Goal: Task Accomplishment & Management: Manage account settings

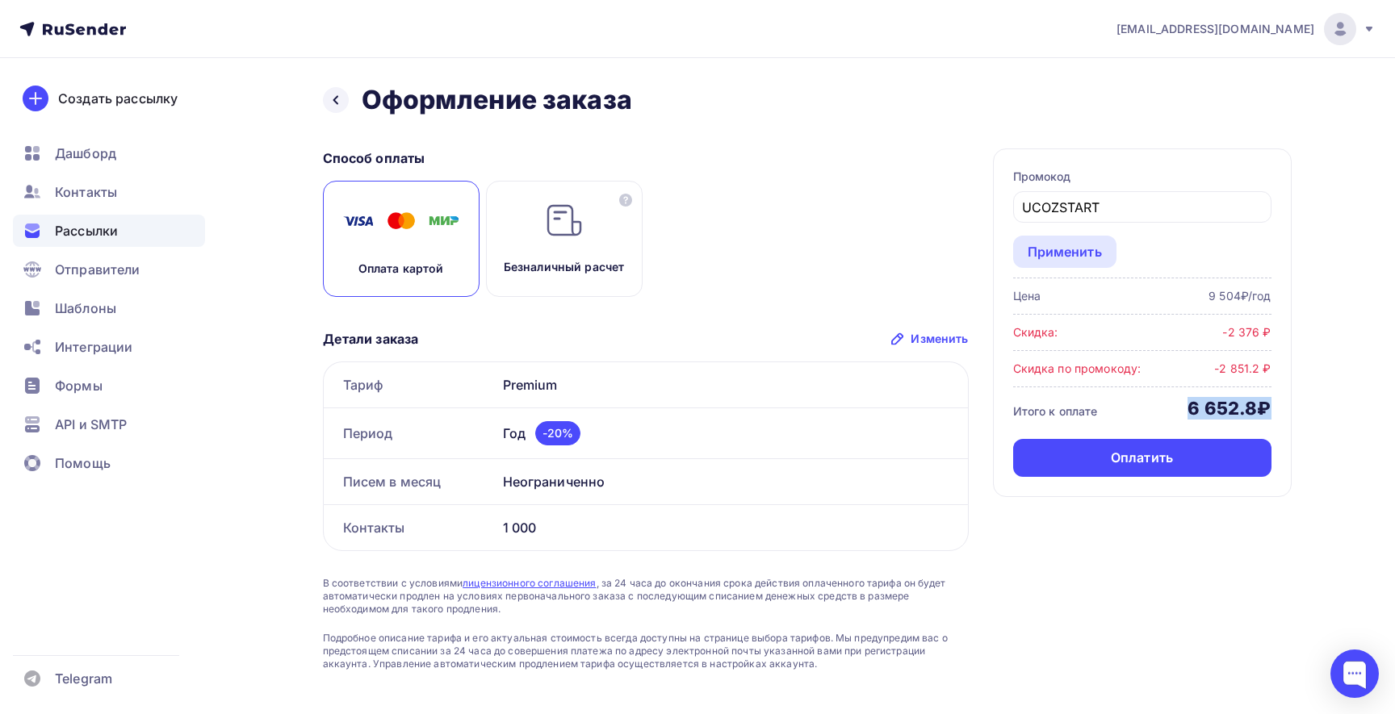
click at [78, 229] on span "Рассылки" at bounding box center [86, 230] width 63 height 19
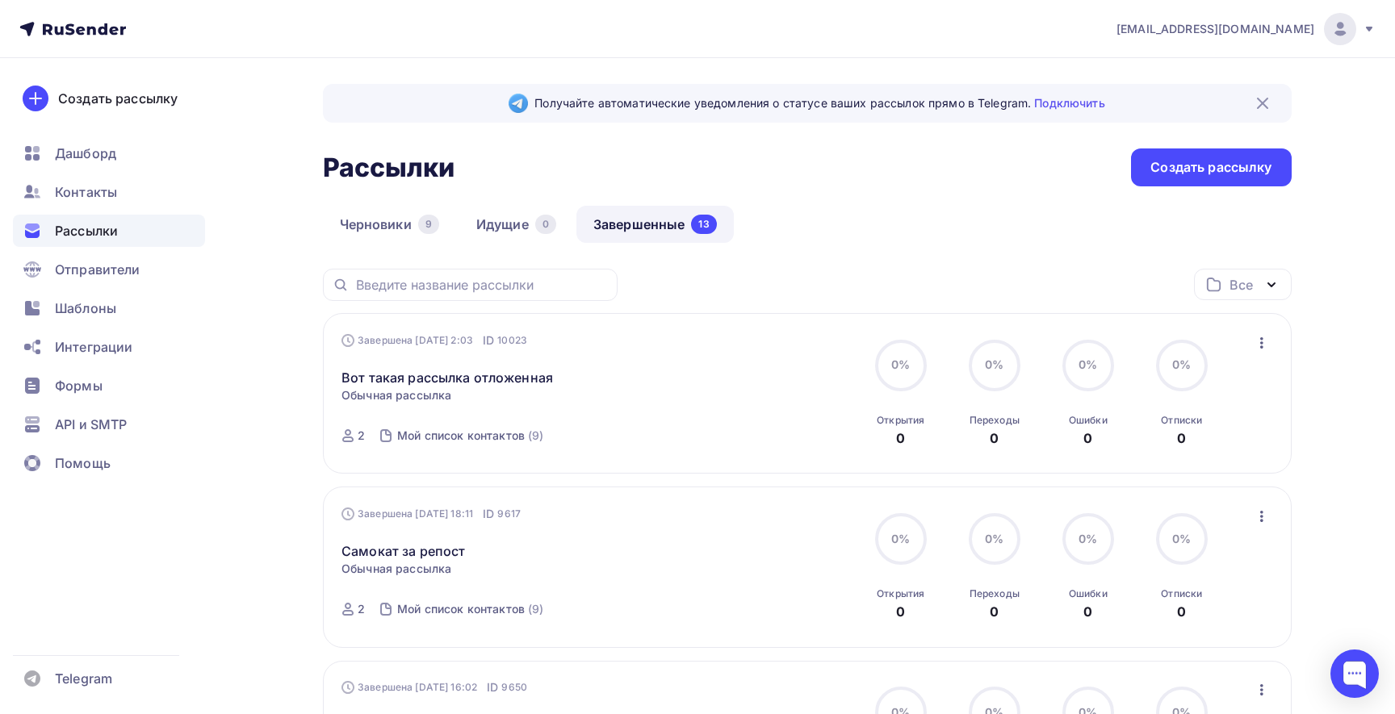
scroll to position [146, 0]
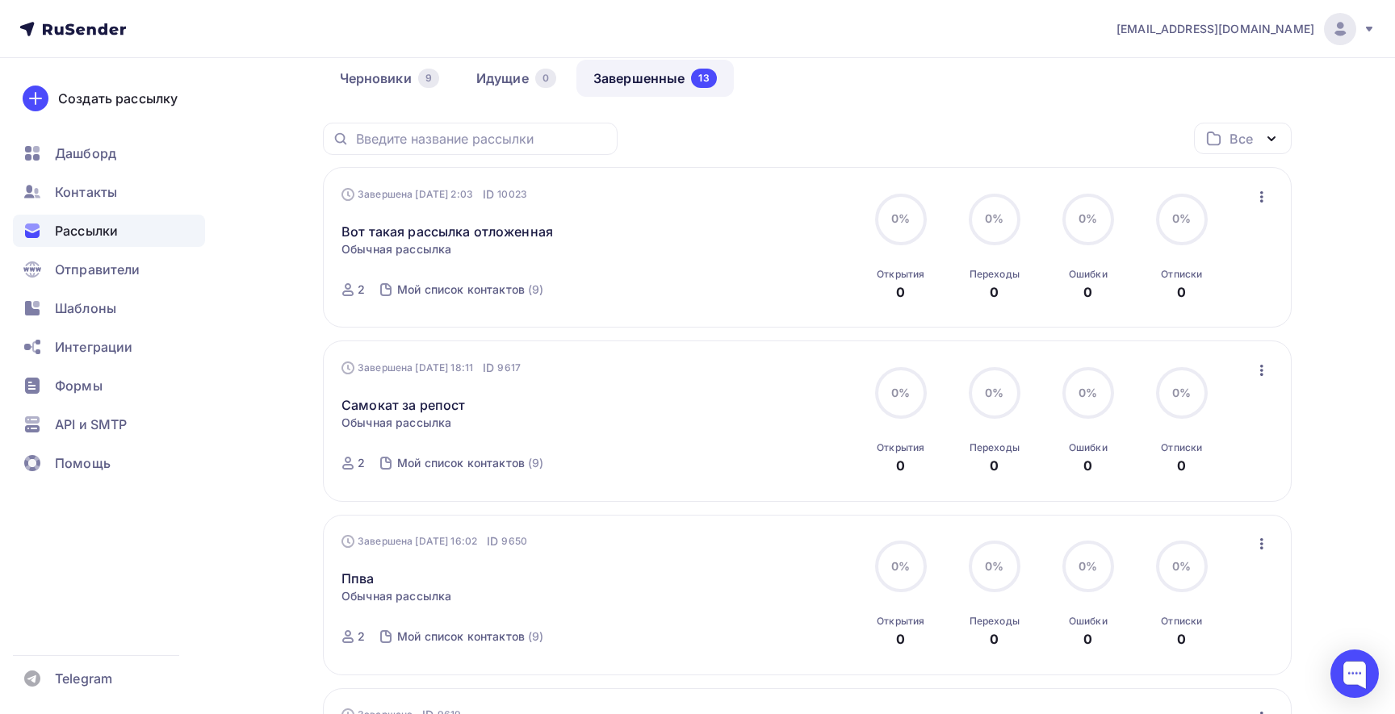
click at [479, 222] on div "Вот такая рассылка отложенная Статистика Обзор рассылки Копировать в новую Доба…" at bounding box center [525, 222] width 368 height 39
click at [479, 232] on link "Вот такая рассылка отложенная" at bounding box center [446, 231] width 211 height 19
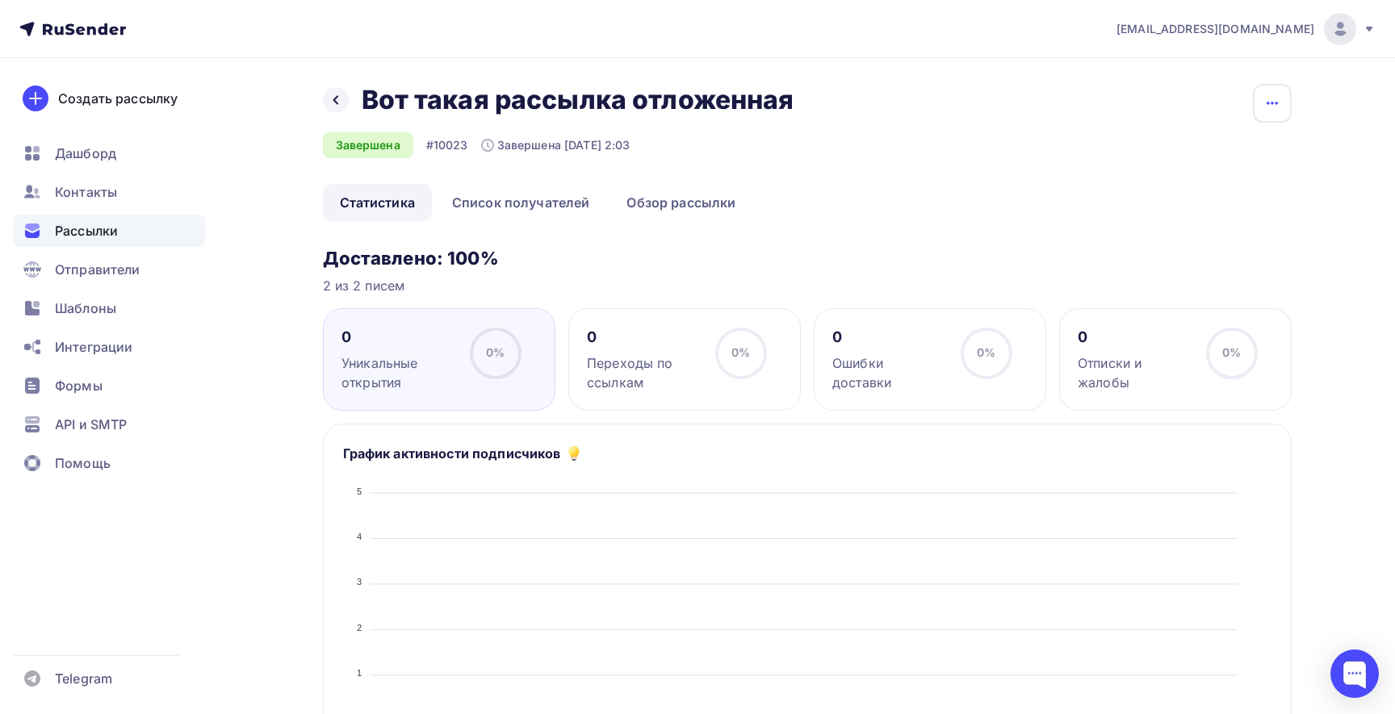
click at [1266, 100] on icon "button" at bounding box center [1271, 103] width 19 height 19
click at [995, 165] on div "Назад Вот такая рассылка отложенная Вот такая рассылка отложенная Завершена #10…" at bounding box center [807, 134] width 969 height 100
click at [354, 113] on div "Назад Вот такая рассылка отложенная Вот такая рассылка отложенная" at bounding box center [564, 100] width 483 height 32
click at [338, 95] on icon at bounding box center [335, 100] width 13 height 13
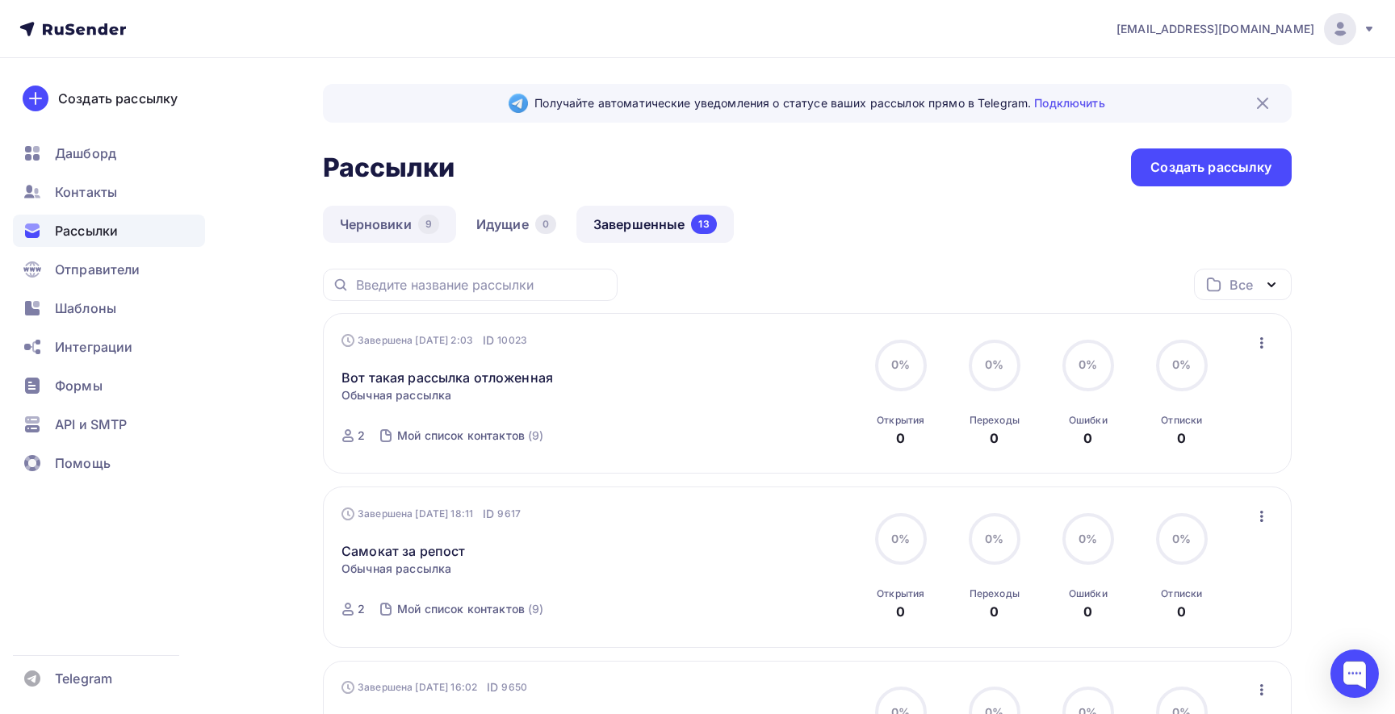
click at [370, 224] on link "Черновики 9" at bounding box center [389, 224] width 133 height 37
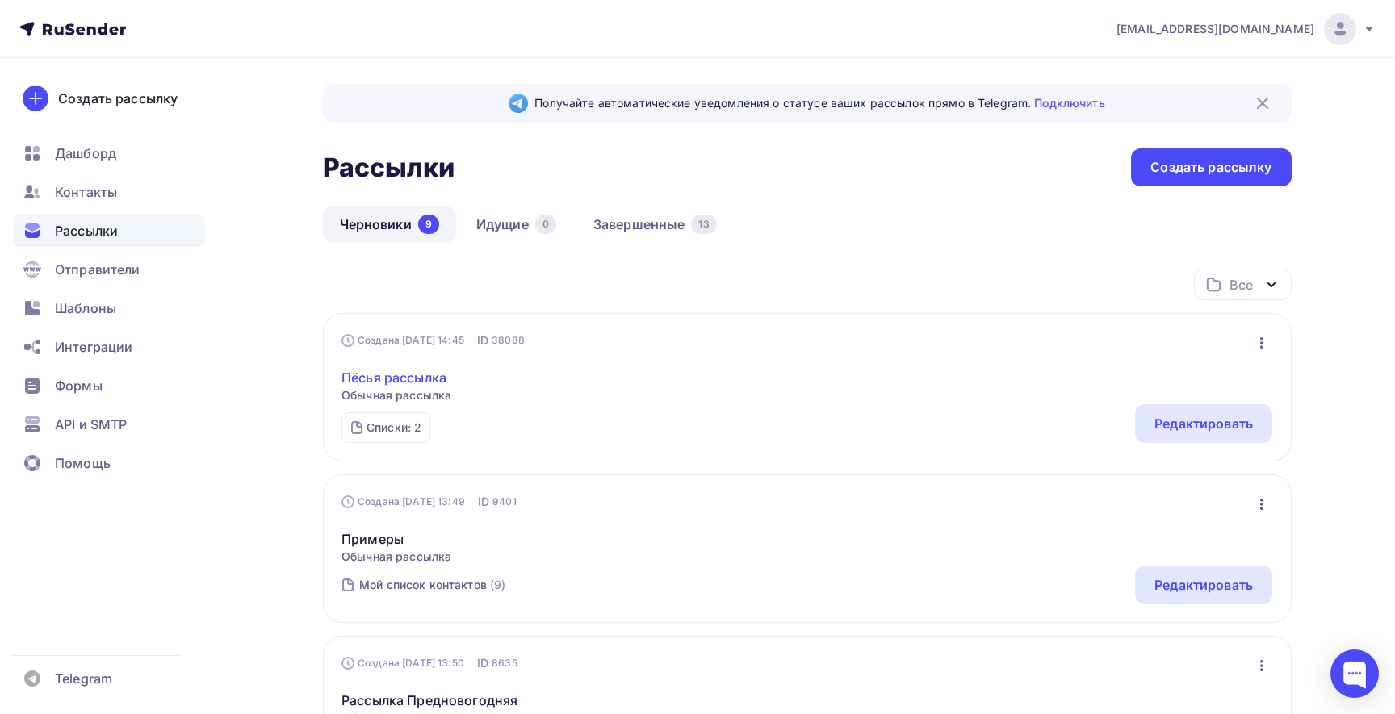
click at [408, 378] on link "Пёсья рассылка" at bounding box center [396, 377] width 110 height 19
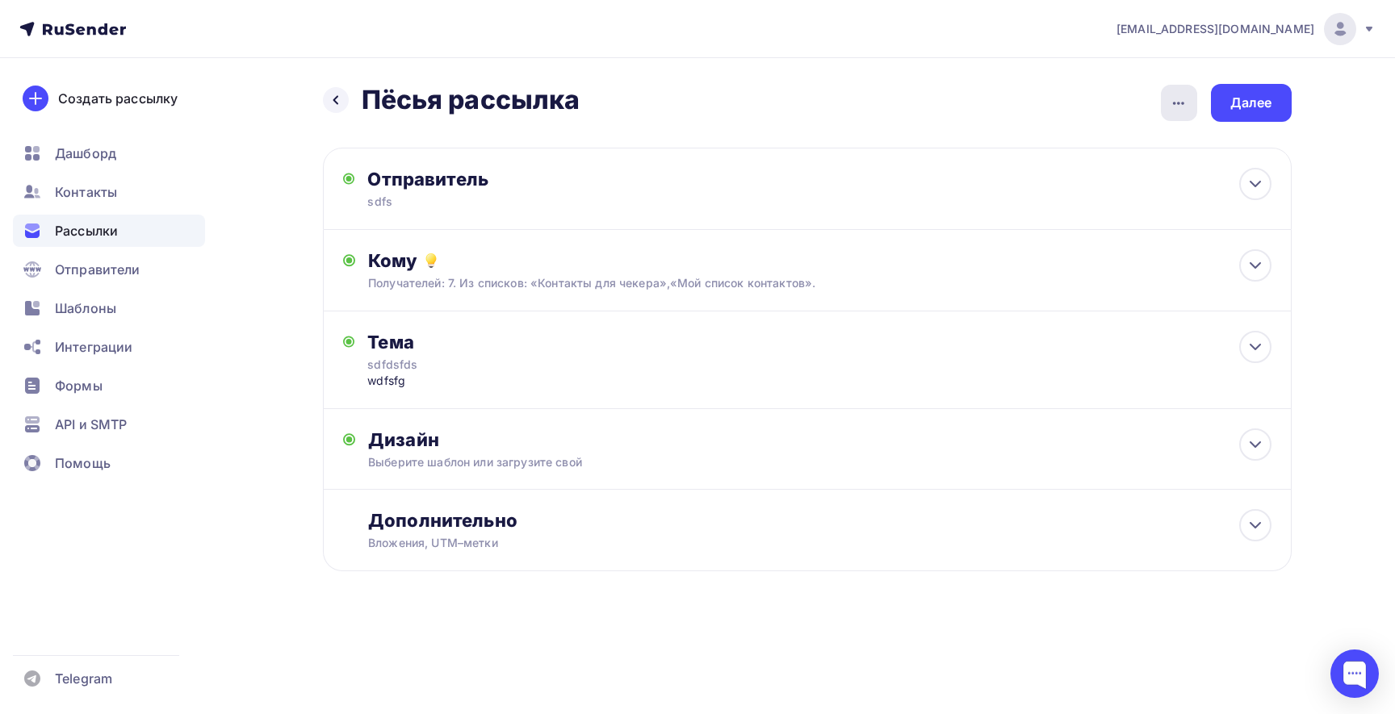
click at [1178, 107] on icon "button" at bounding box center [1178, 103] width 19 height 19
click at [335, 98] on icon at bounding box center [335, 100] width 5 height 9
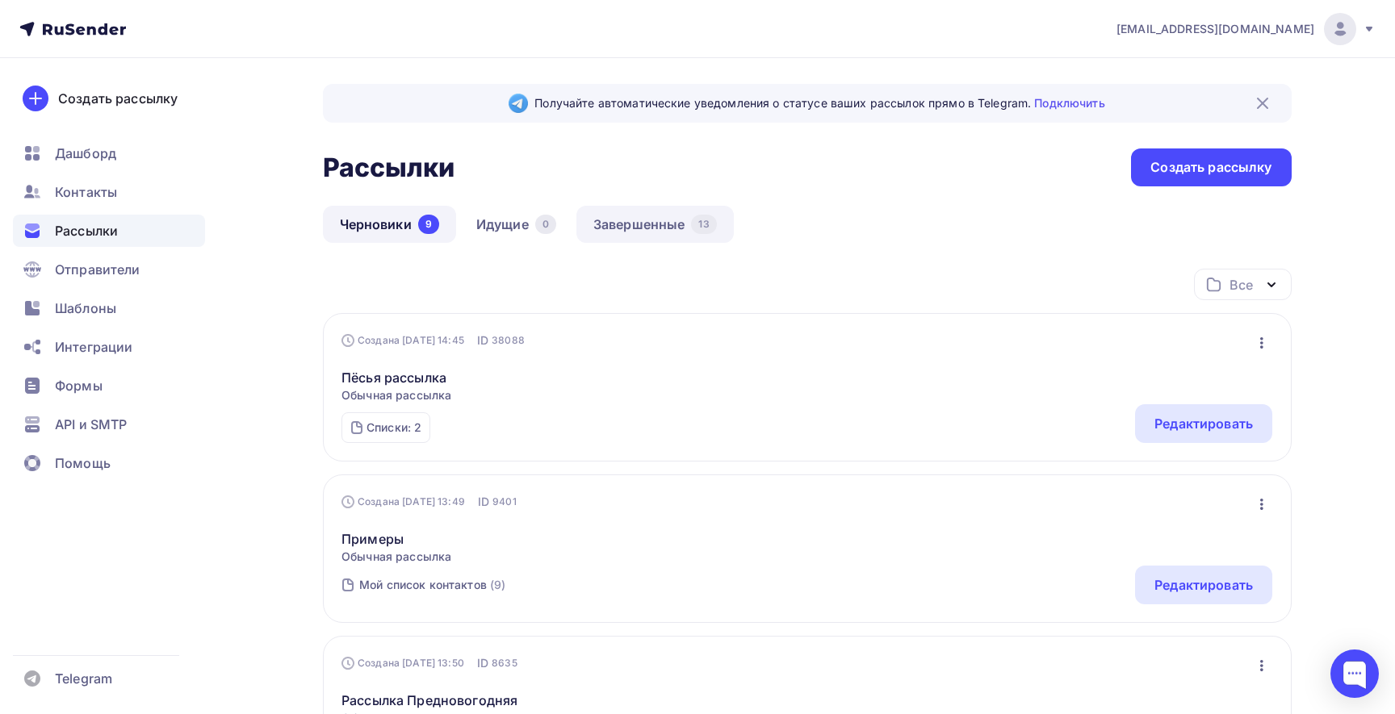
click at [686, 229] on link "Завершенные 13" at bounding box center [654, 224] width 157 height 37
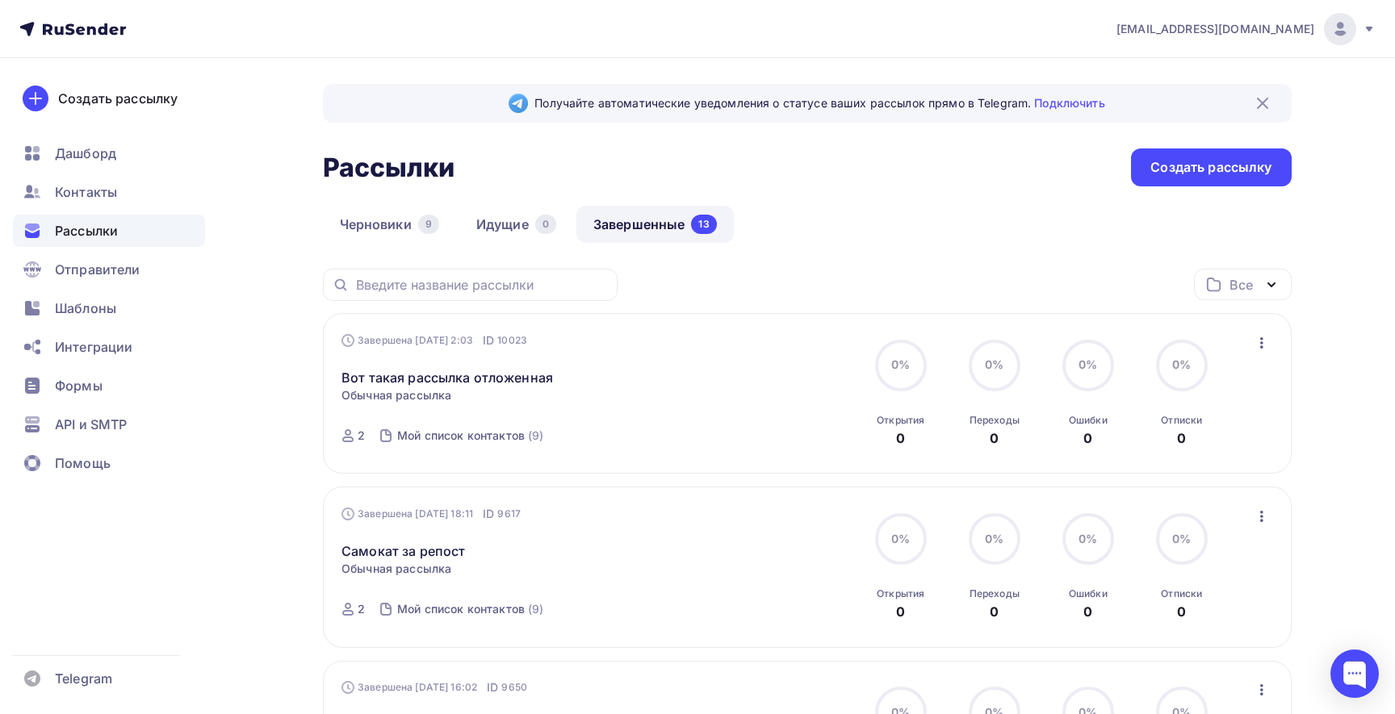
click at [423, 388] on span "Обычная рассылка" at bounding box center [396, 395] width 110 height 16
click at [425, 375] on link "Вот такая рассылка отложенная" at bounding box center [446, 377] width 211 height 19
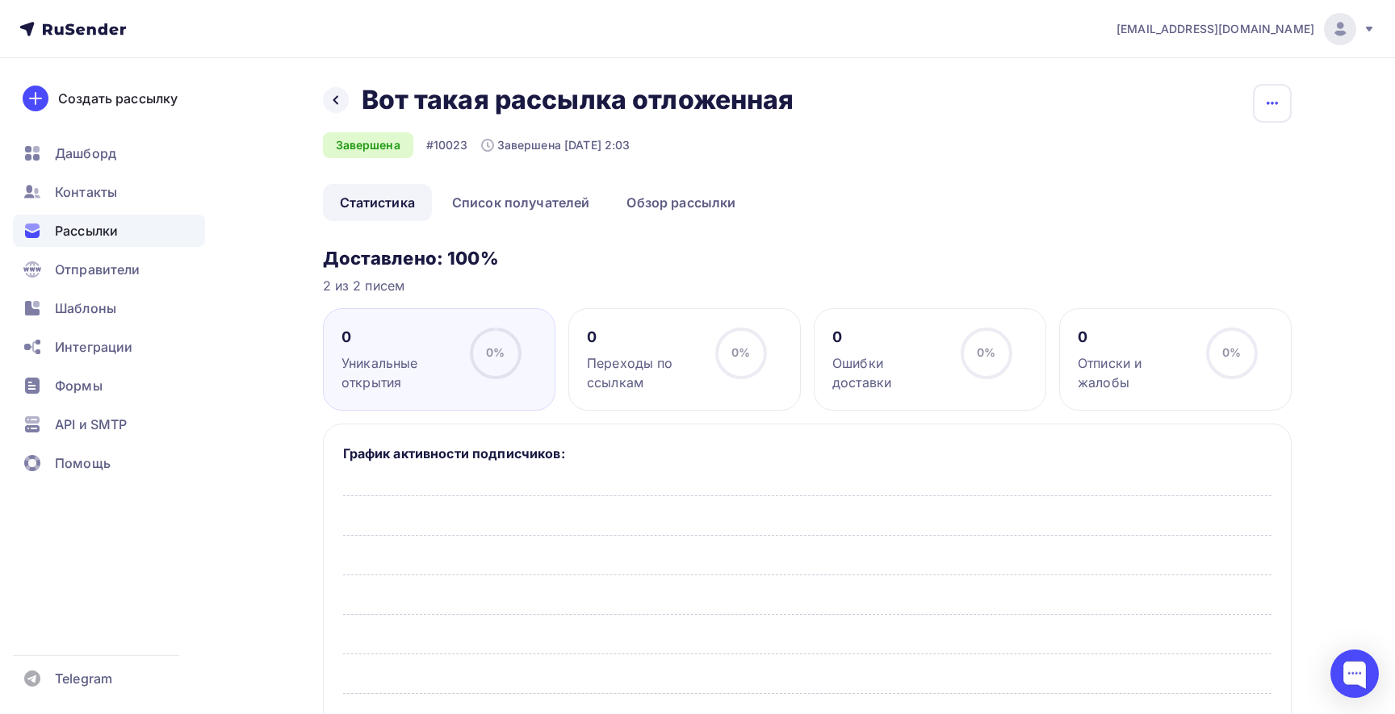
click at [1275, 110] on icon "button" at bounding box center [1271, 103] width 19 height 19
click at [112, 229] on span "Рассылки" at bounding box center [86, 230] width 63 height 19
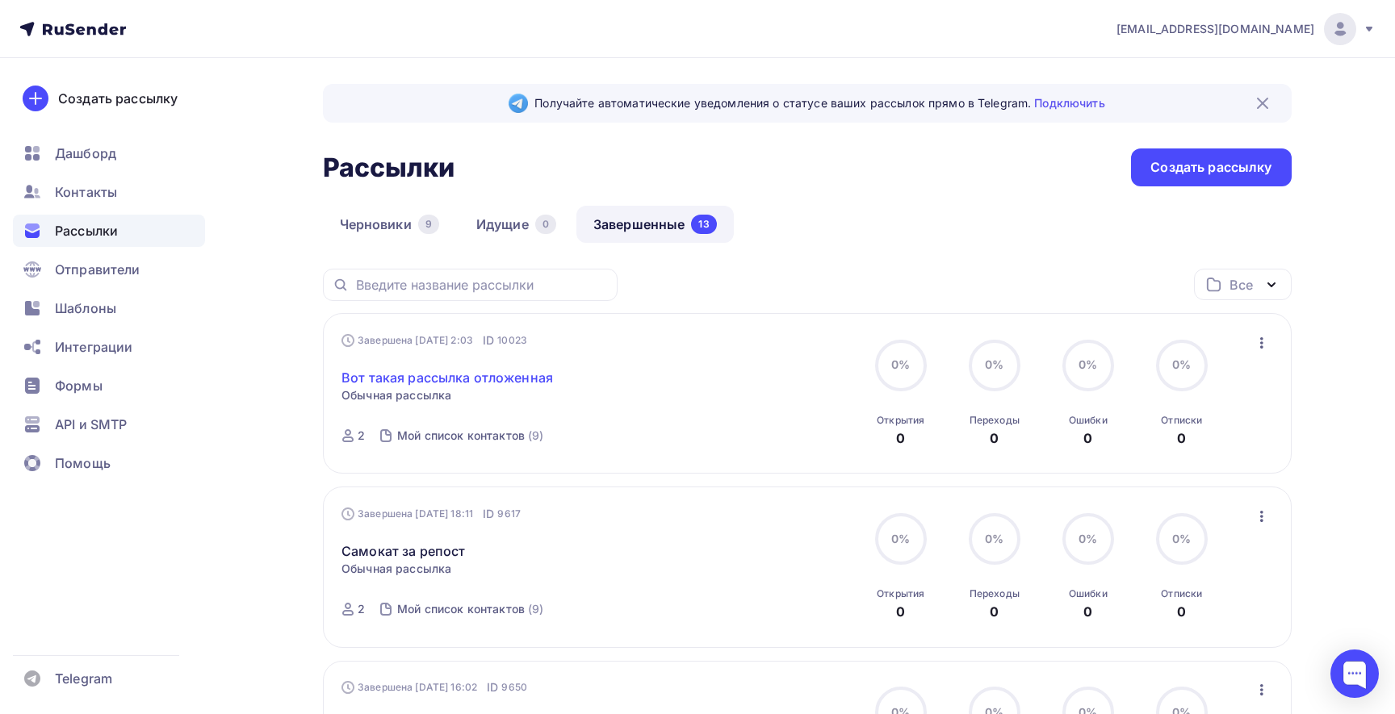
click at [491, 378] on link "Вот такая рассылка отложенная" at bounding box center [446, 377] width 211 height 19
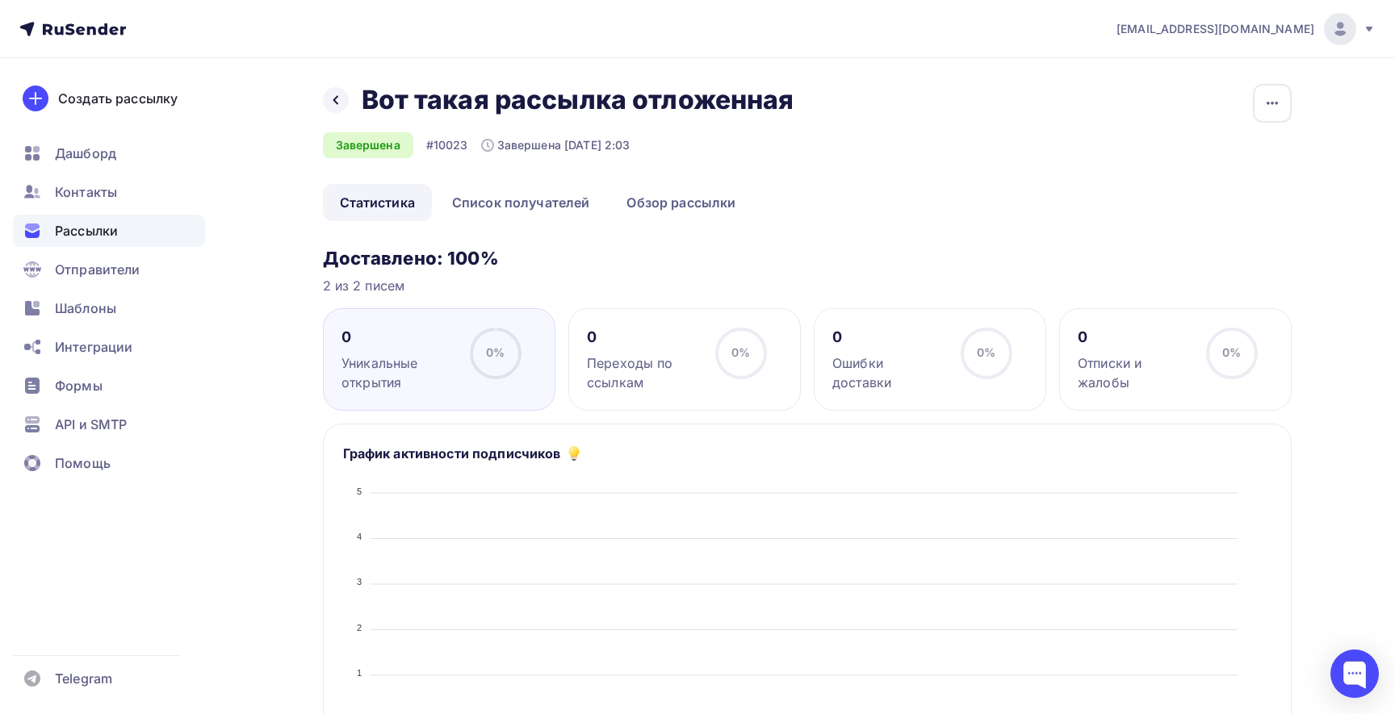
click at [91, 224] on span "Рассылки" at bounding box center [86, 230] width 63 height 19
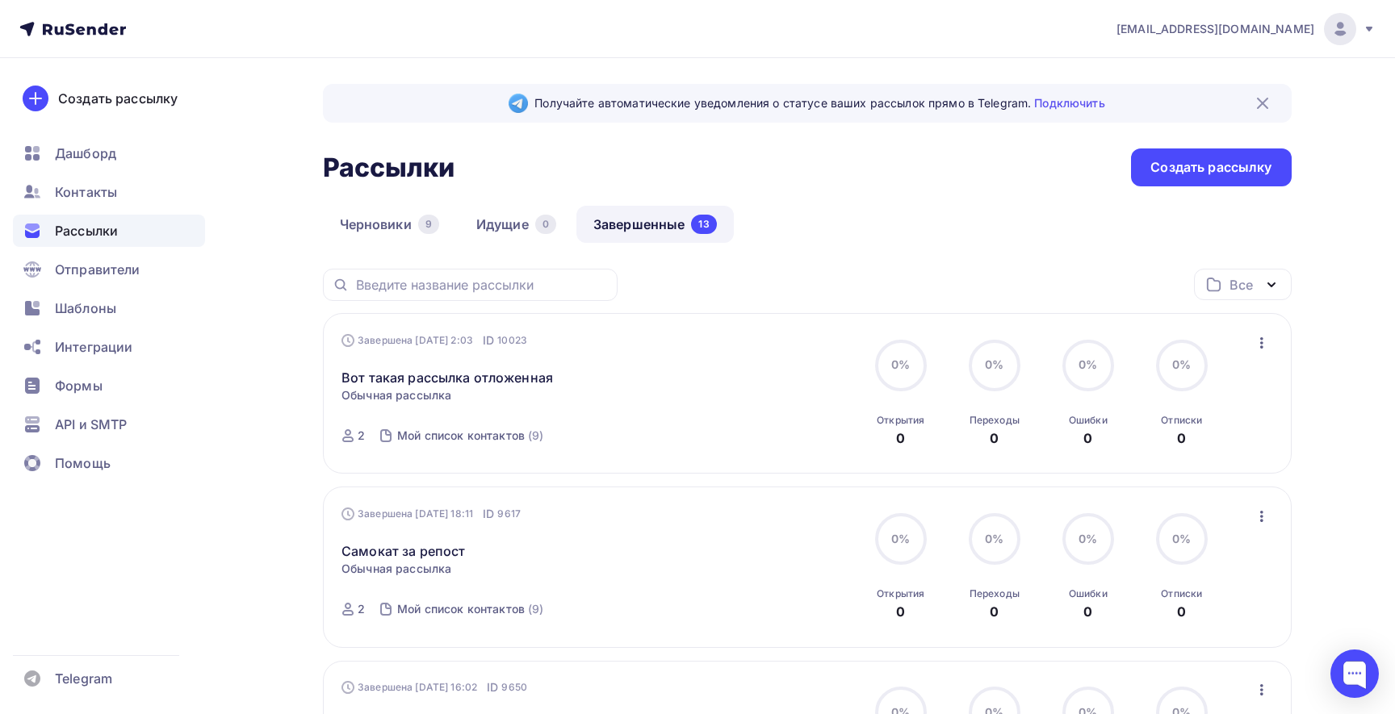
click at [1269, 348] on icon "button" at bounding box center [1261, 342] width 19 height 19
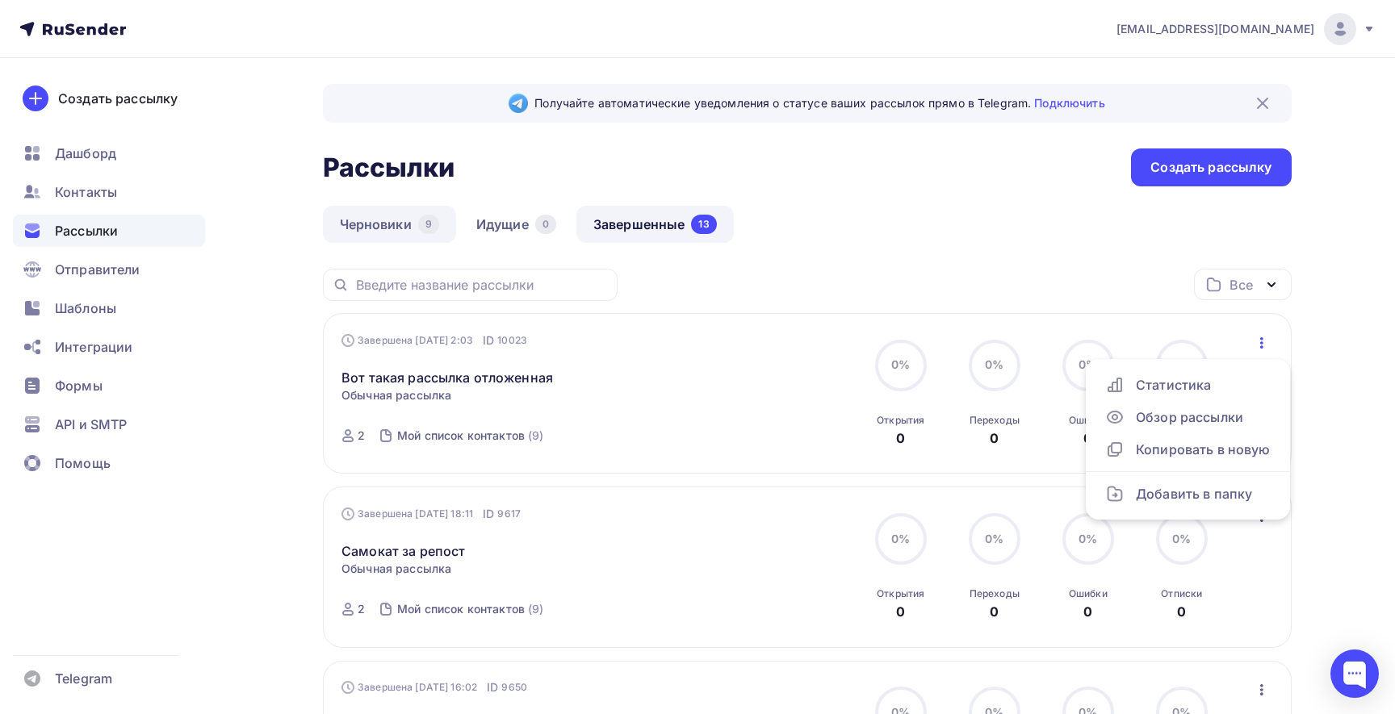
click at [358, 232] on link "Черновики 9" at bounding box center [389, 224] width 133 height 37
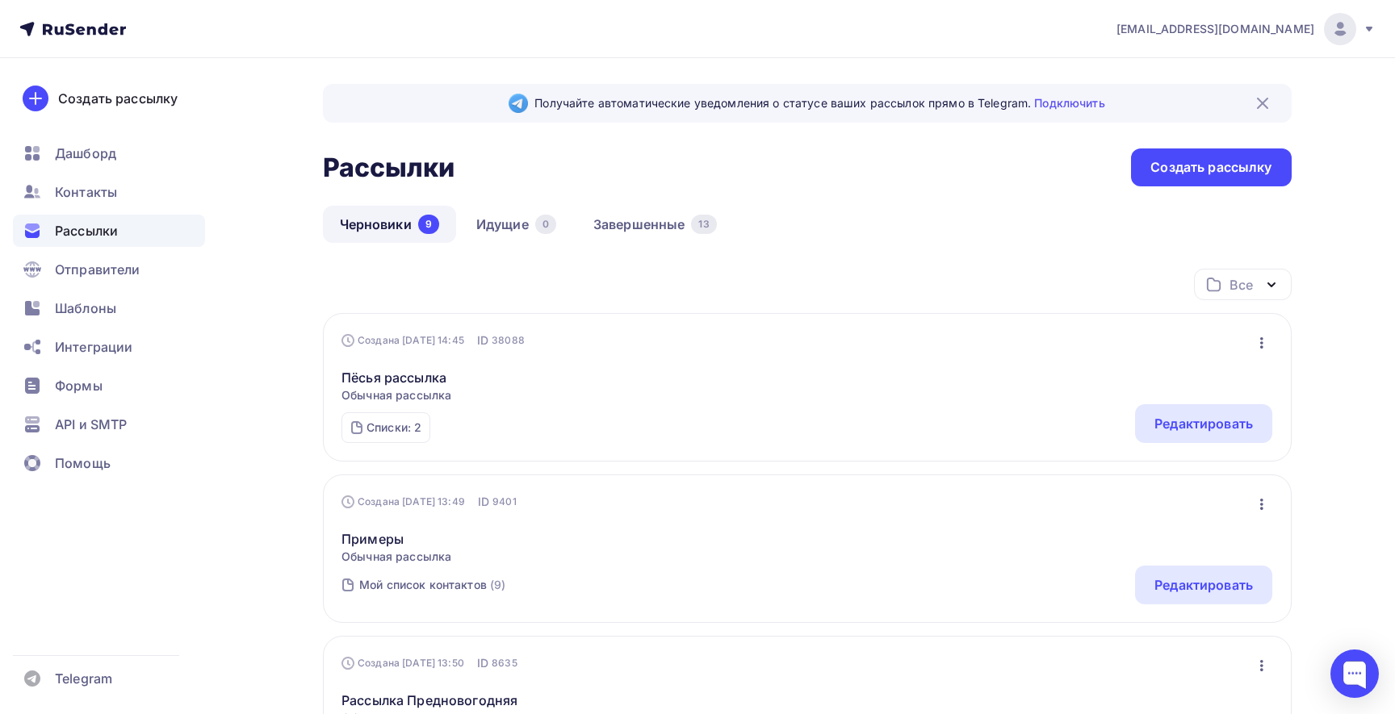
click at [1258, 335] on icon "button" at bounding box center [1261, 342] width 19 height 19
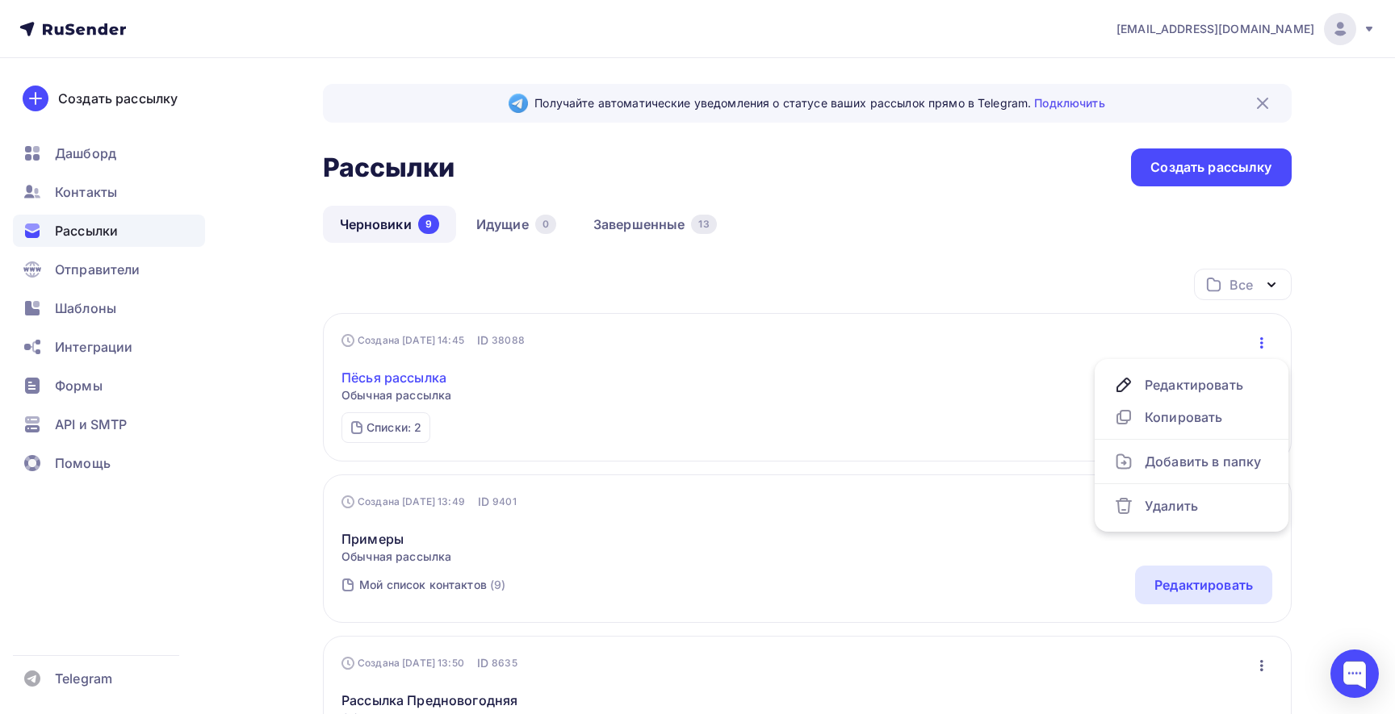
click at [424, 379] on link "Пёсья рассылка" at bounding box center [396, 377] width 110 height 19
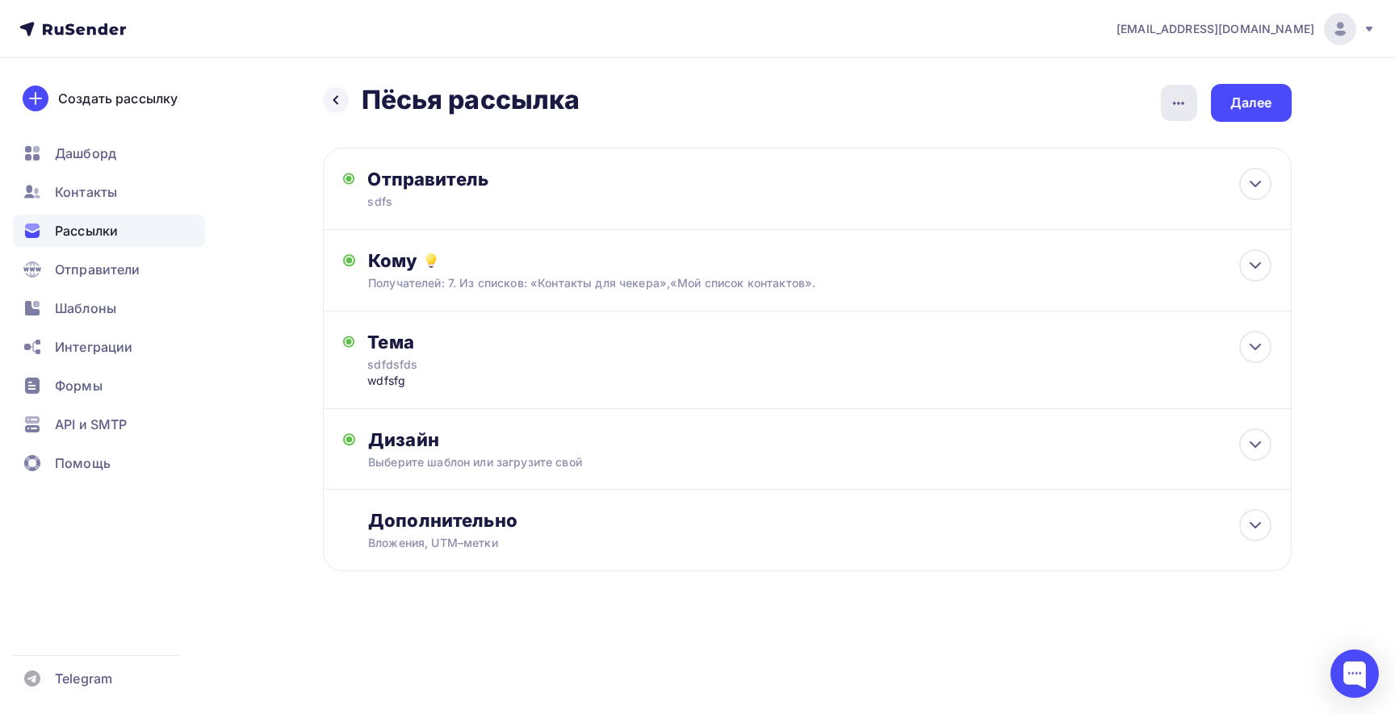
click at [1185, 111] on icon "button" at bounding box center [1178, 103] width 19 height 19
click at [870, 107] on div "Назад Пёсья рассылка Пёсья рассылка Закончить позже Переименовать рассылку Удал…" at bounding box center [807, 103] width 969 height 38
click at [339, 104] on icon at bounding box center [335, 100] width 13 height 13
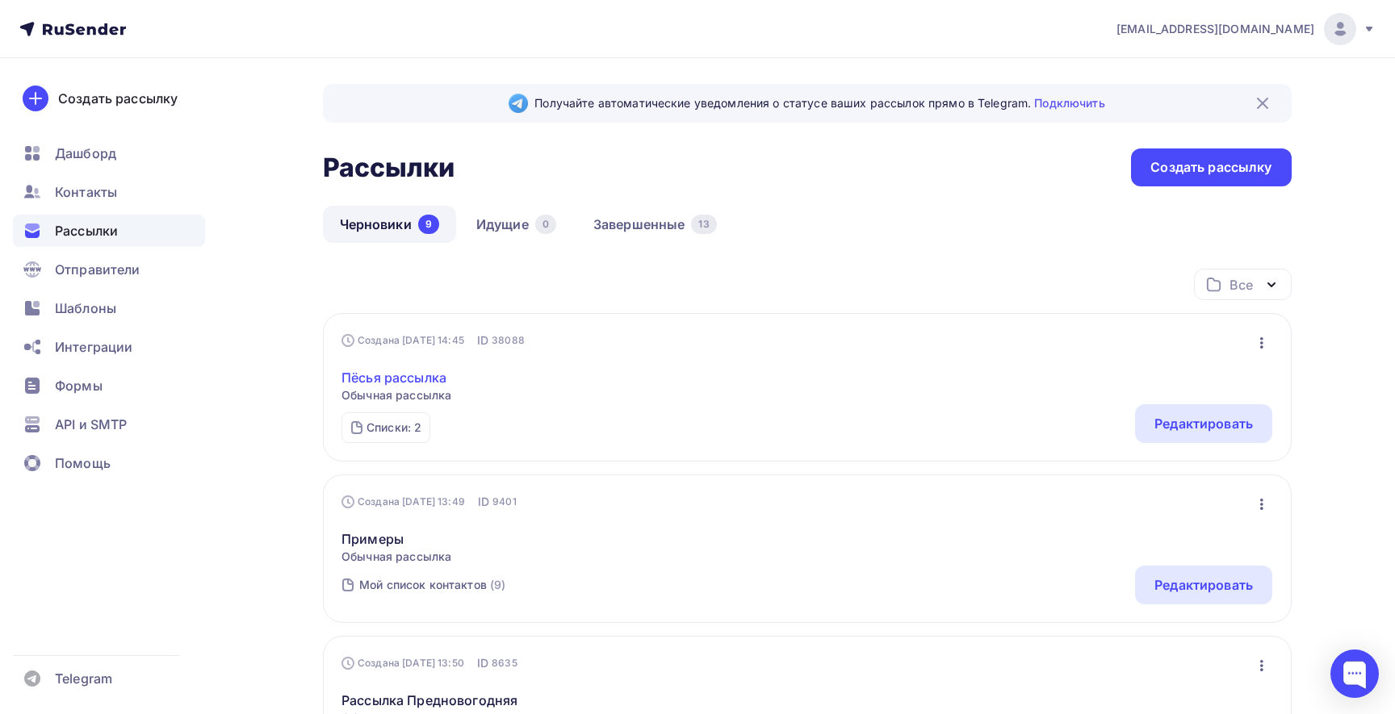
click at [431, 376] on link "Пёсья рассылка" at bounding box center [396, 377] width 110 height 19
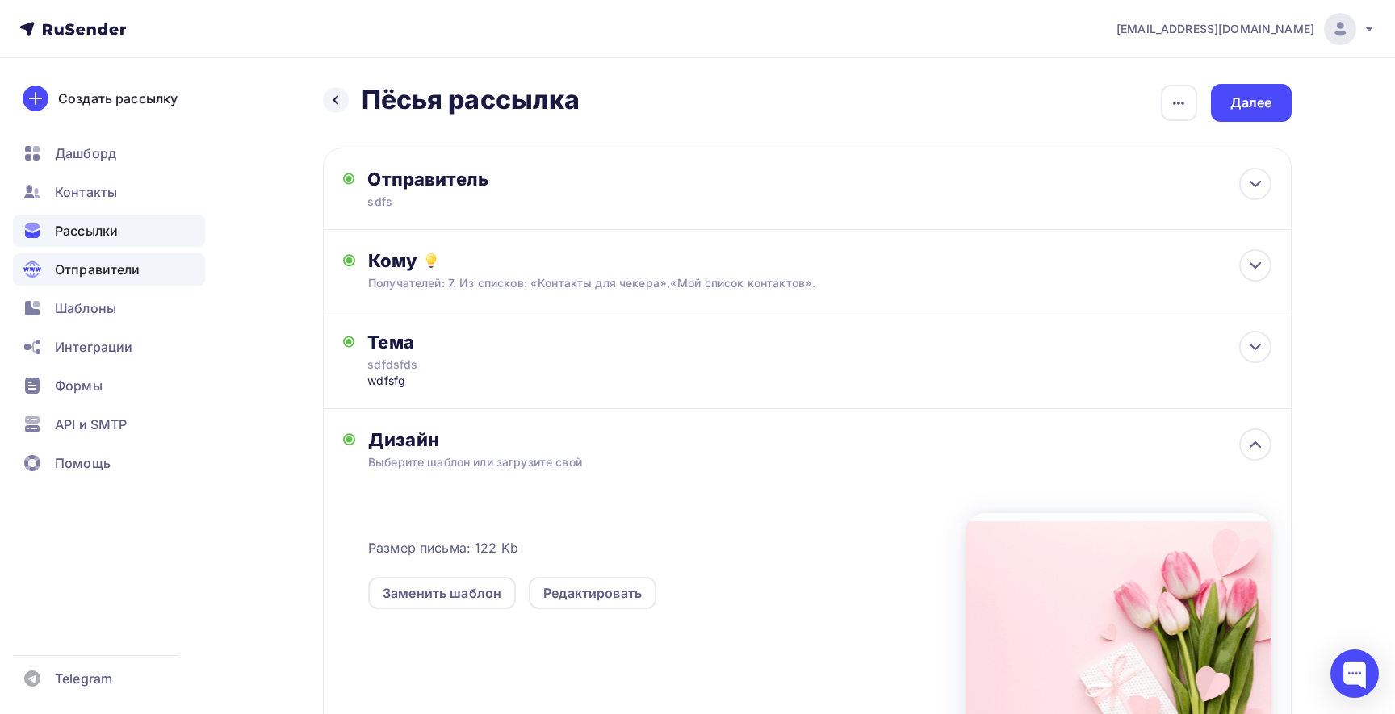
click at [77, 262] on span "Отправители" at bounding box center [98, 269] width 86 height 19
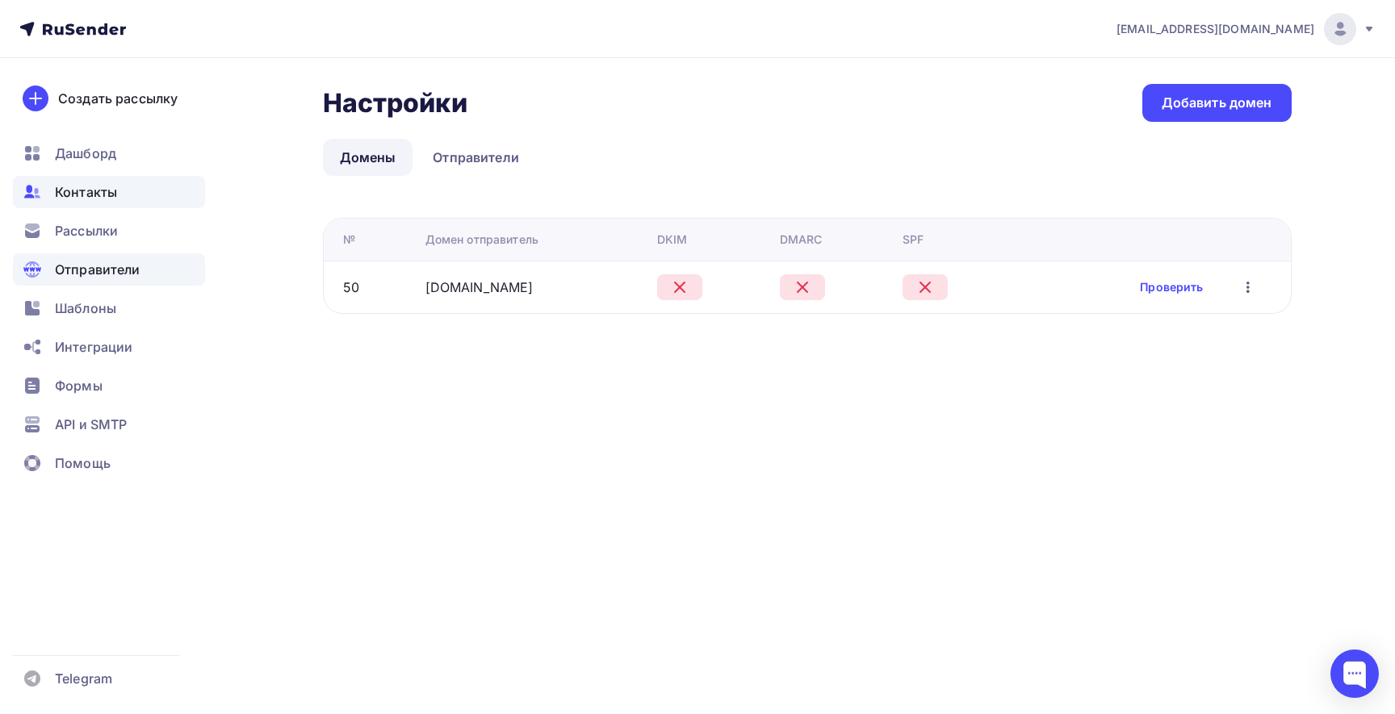
click at [82, 190] on span "Контакты" at bounding box center [86, 191] width 62 height 19
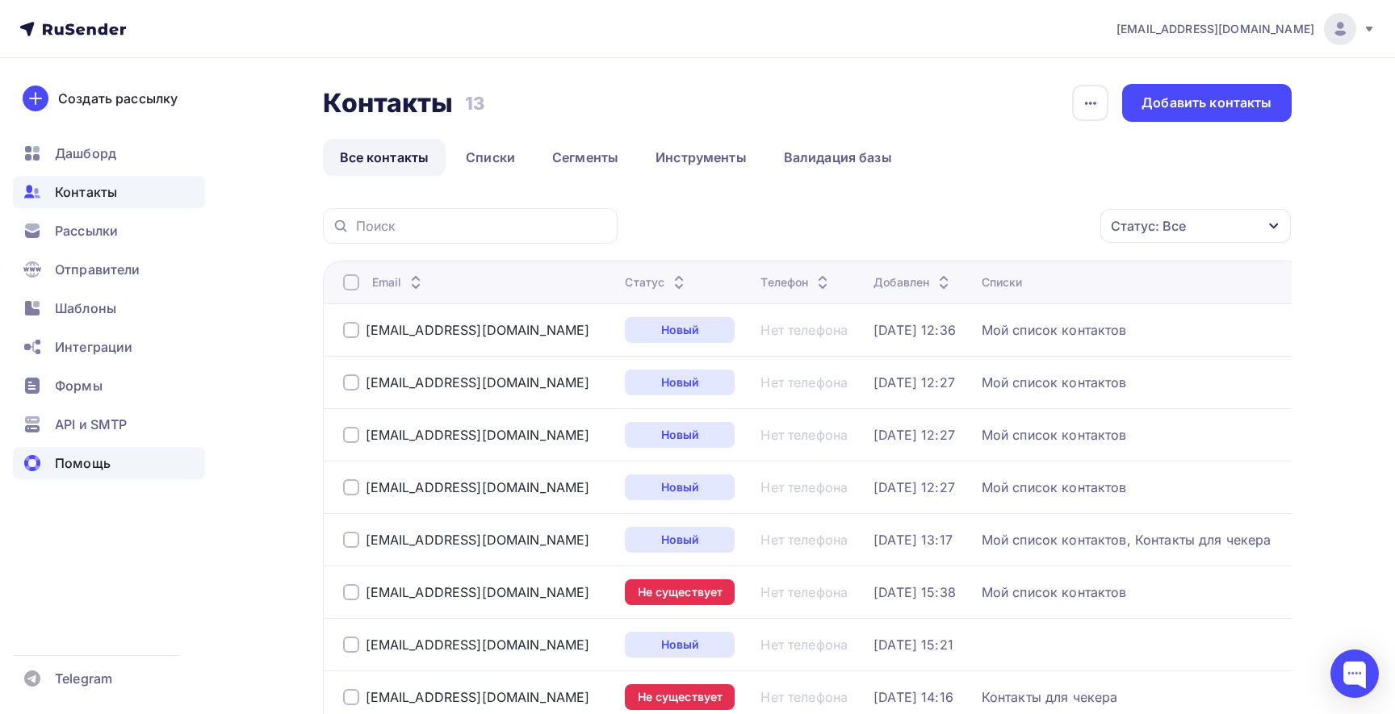
click at [78, 451] on div "Помощь" at bounding box center [109, 463] width 192 height 32
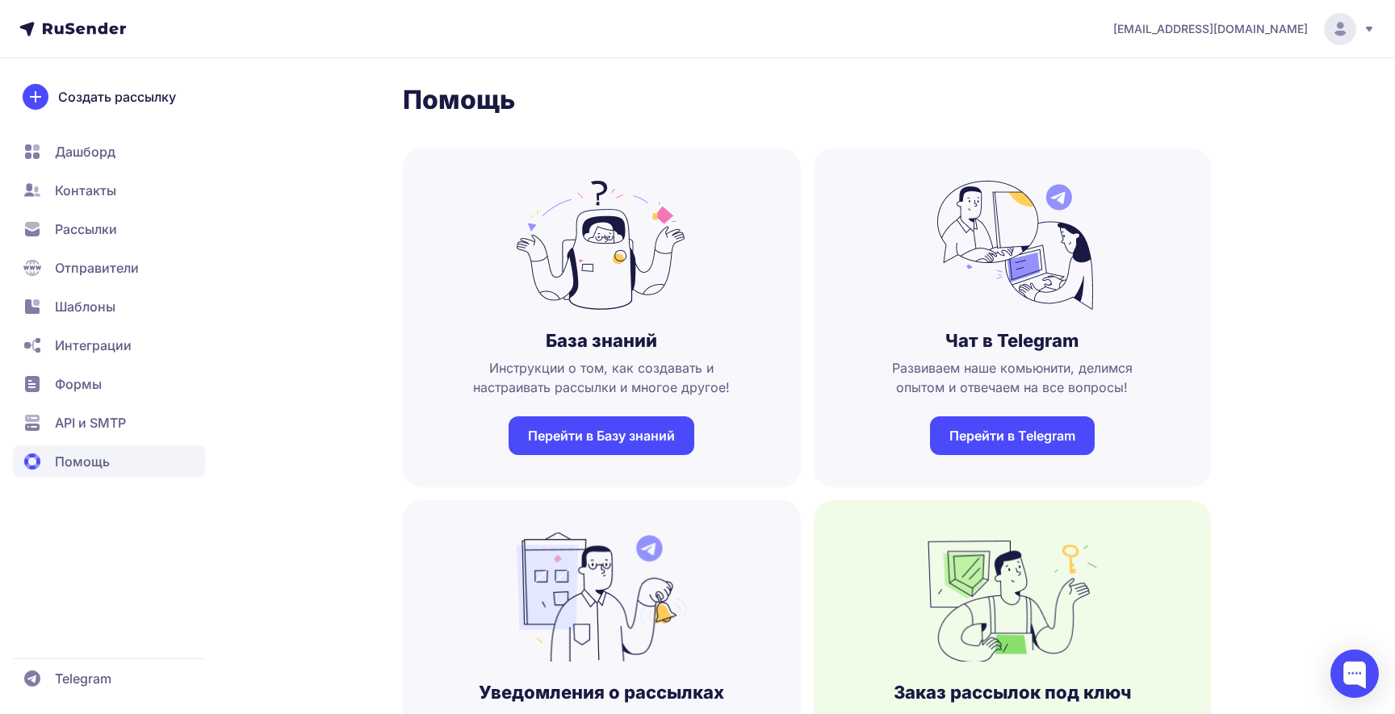
click at [104, 414] on span "API и SMTP" at bounding box center [90, 422] width 71 height 19
click at [103, 386] on span "Формы" at bounding box center [109, 384] width 192 height 32
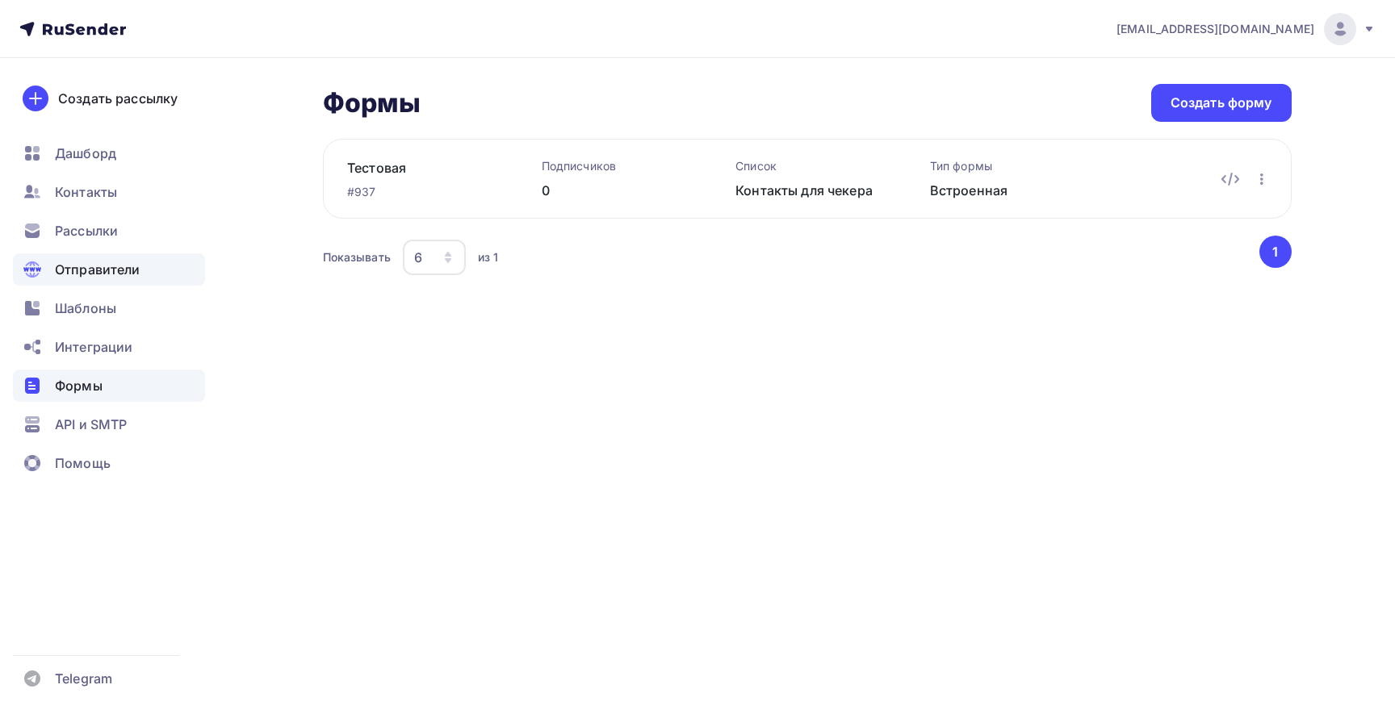
click at [110, 262] on span "Отправители" at bounding box center [98, 269] width 86 height 19
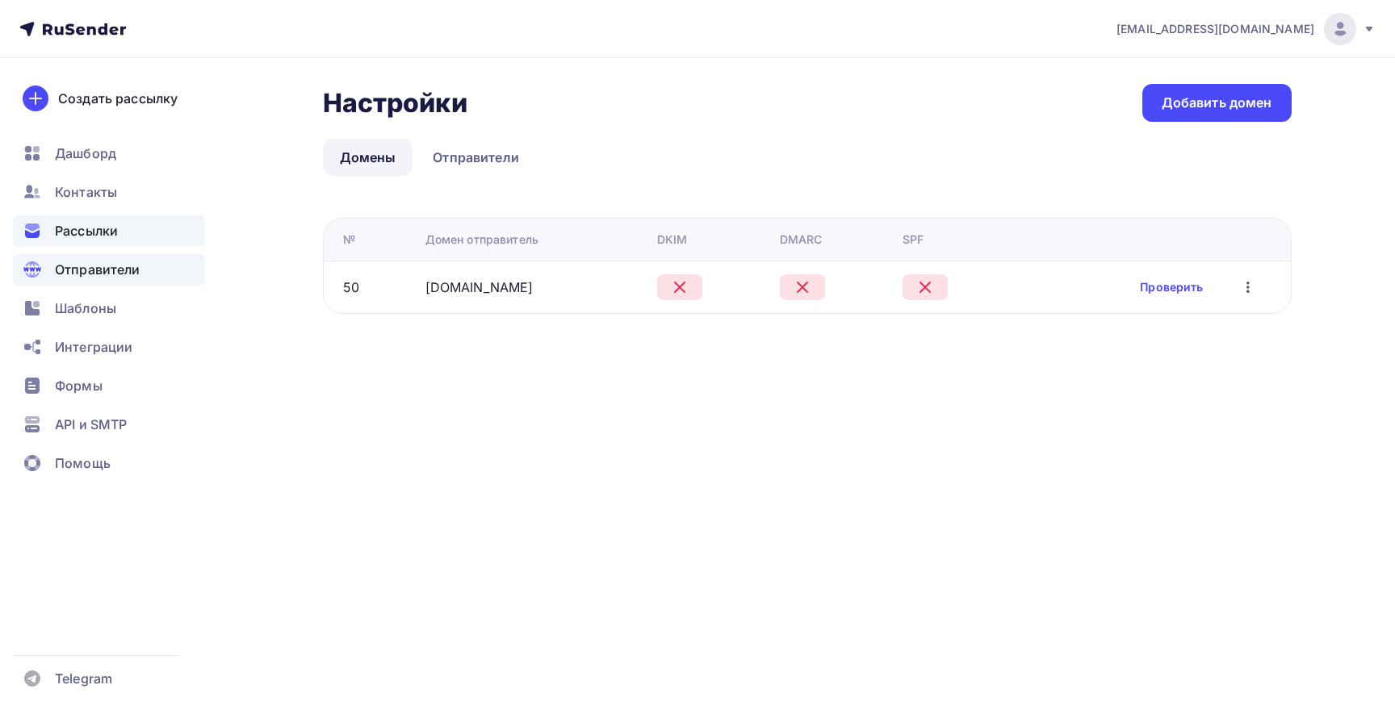
click at [107, 228] on span "Рассылки" at bounding box center [86, 230] width 63 height 19
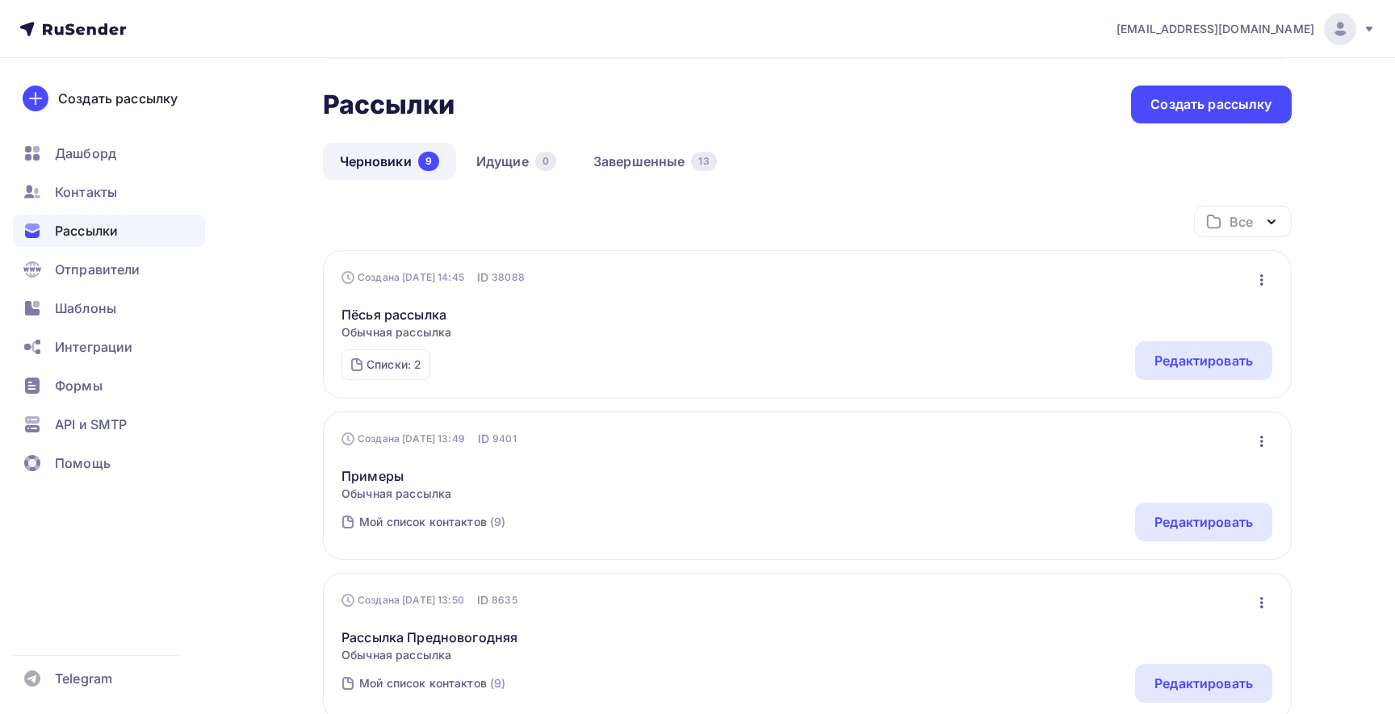
scroll to position [61, 0]
